Goal: Transaction & Acquisition: Purchase product/service

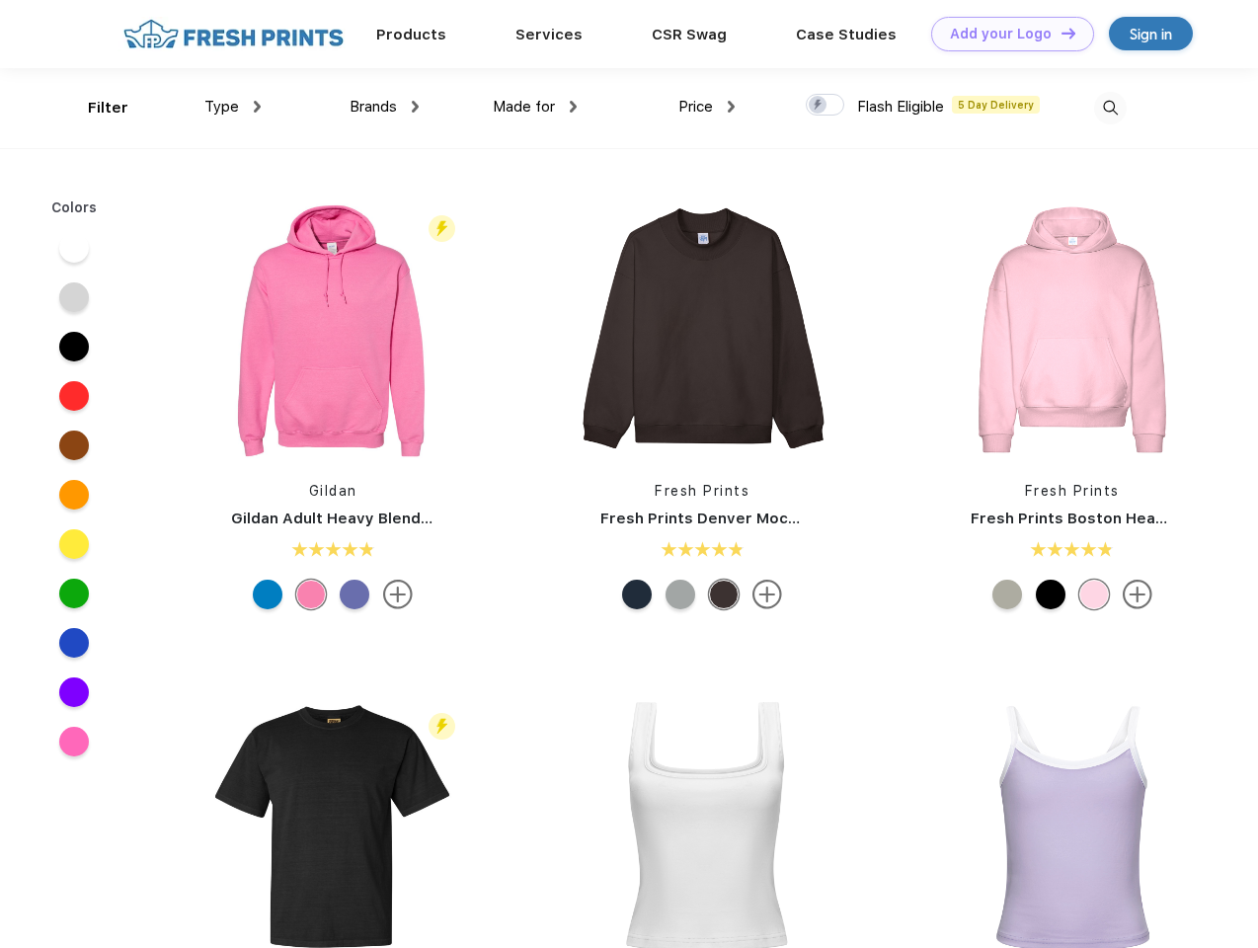
scroll to position [1, 0]
click at [1006, 34] on link "Add your Logo Design Tool" at bounding box center [1013, 34] width 163 height 35
click at [0, 0] on div "Design Tool" at bounding box center [0, 0] width 0 height 0
click at [1060, 33] on link "Add your Logo Design Tool" at bounding box center [1013, 34] width 163 height 35
click at [95, 108] on div "Filter" at bounding box center [108, 108] width 41 height 23
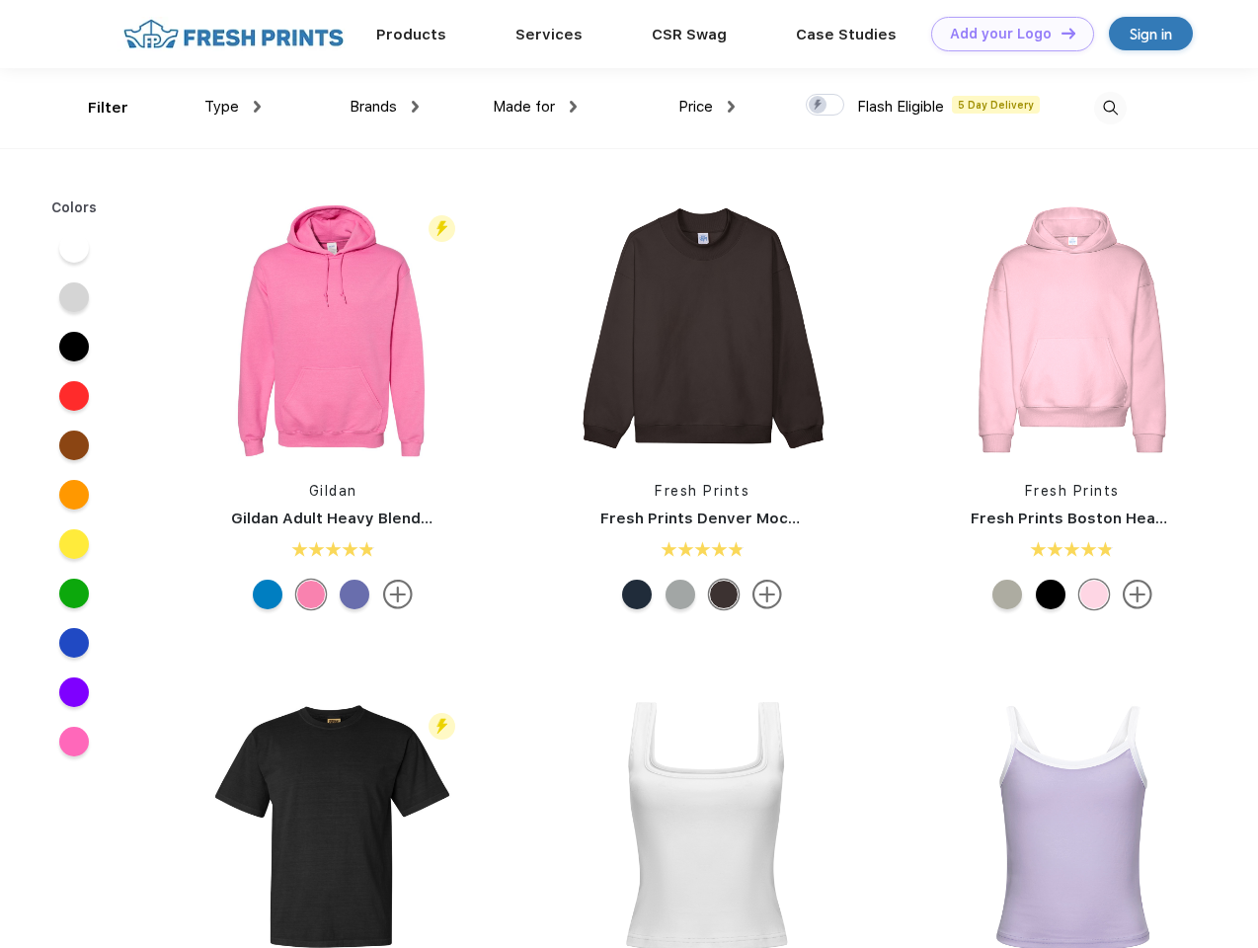
click at [233, 107] on span "Type" at bounding box center [221, 107] width 35 height 18
click at [384, 107] on span "Brands" at bounding box center [373, 107] width 47 height 18
click at [535, 107] on span "Made for" at bounding box center [524, 107] width 62 height 18
click at [707, 107] on span "Price" at bounding box center [696, 107] width 35 height 18
click at [826, 106] on div at bounding box center [825, 105] width 39 height 22
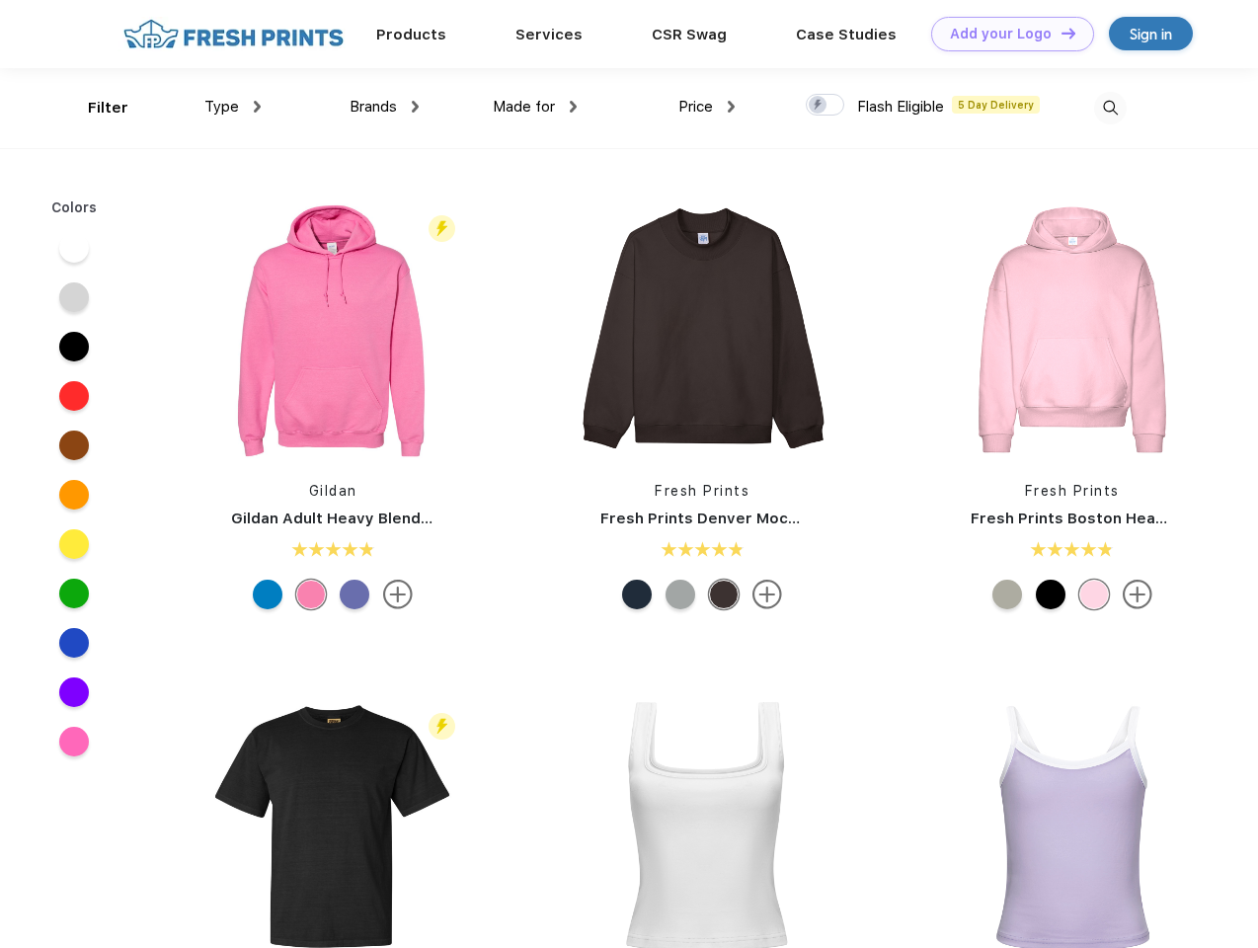
click at [819, 106] on input "checkbox" at bounding box center [812, 99] width 13 height 13
click at [1110, 108] on img at bounding box center [1110, 108] width 33 height 33
